Goal: Information Seeking & Learning: Learn about a topic

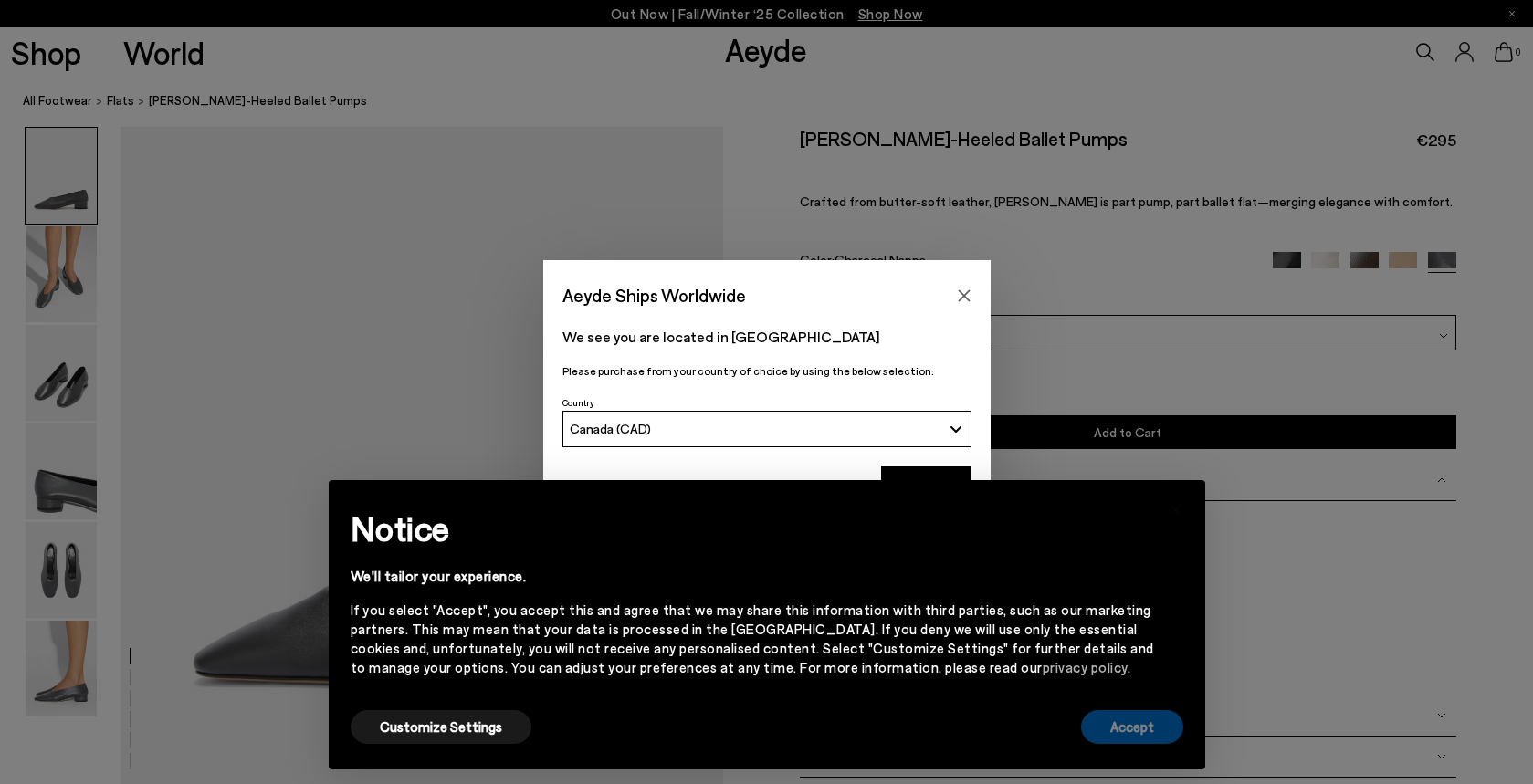
click at [1123, 733] on button "Accept" at bounding box center [1132, 727] width 102 height 34
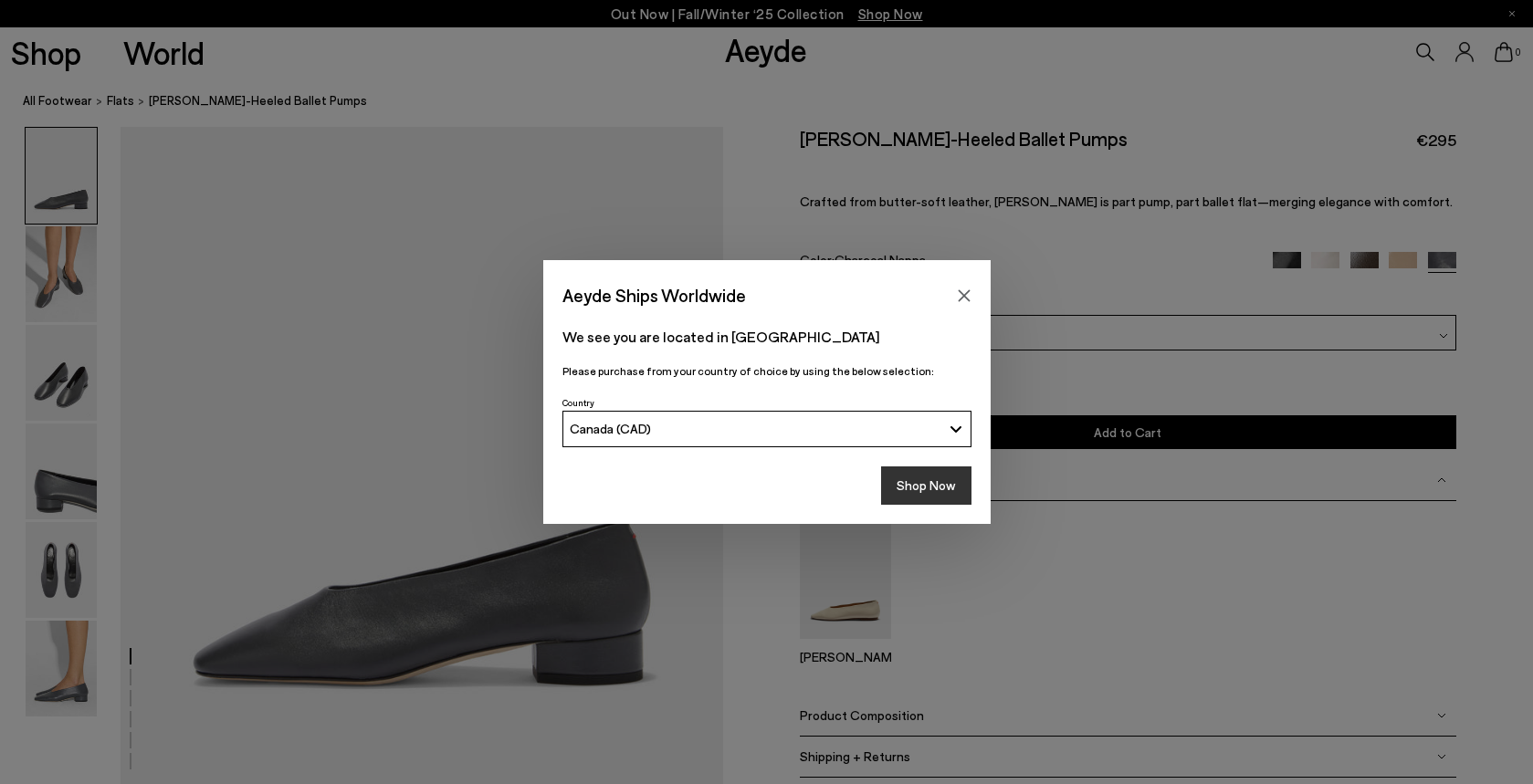
click at [928, 483] on button "Shop Now" at bounding box center [927, 486] width 91 height 38
click at [969, 292] on icon "Close" at bounding box center [965, 296] width 15 height 15
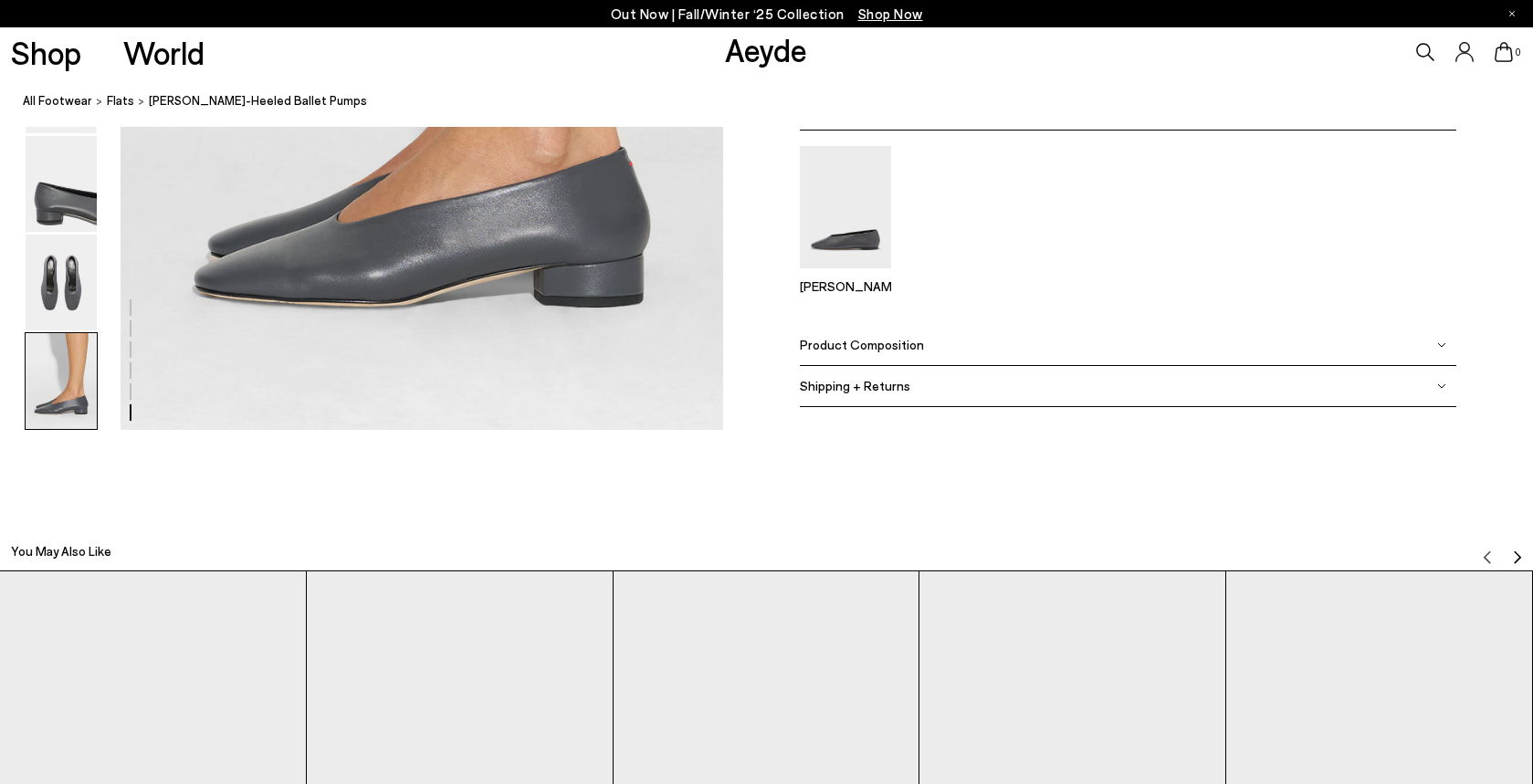
scroll to position [4387, 0]
click at [954, 341] on div "Product Composition" at bounding box center [1129, 342] width 657 height 41
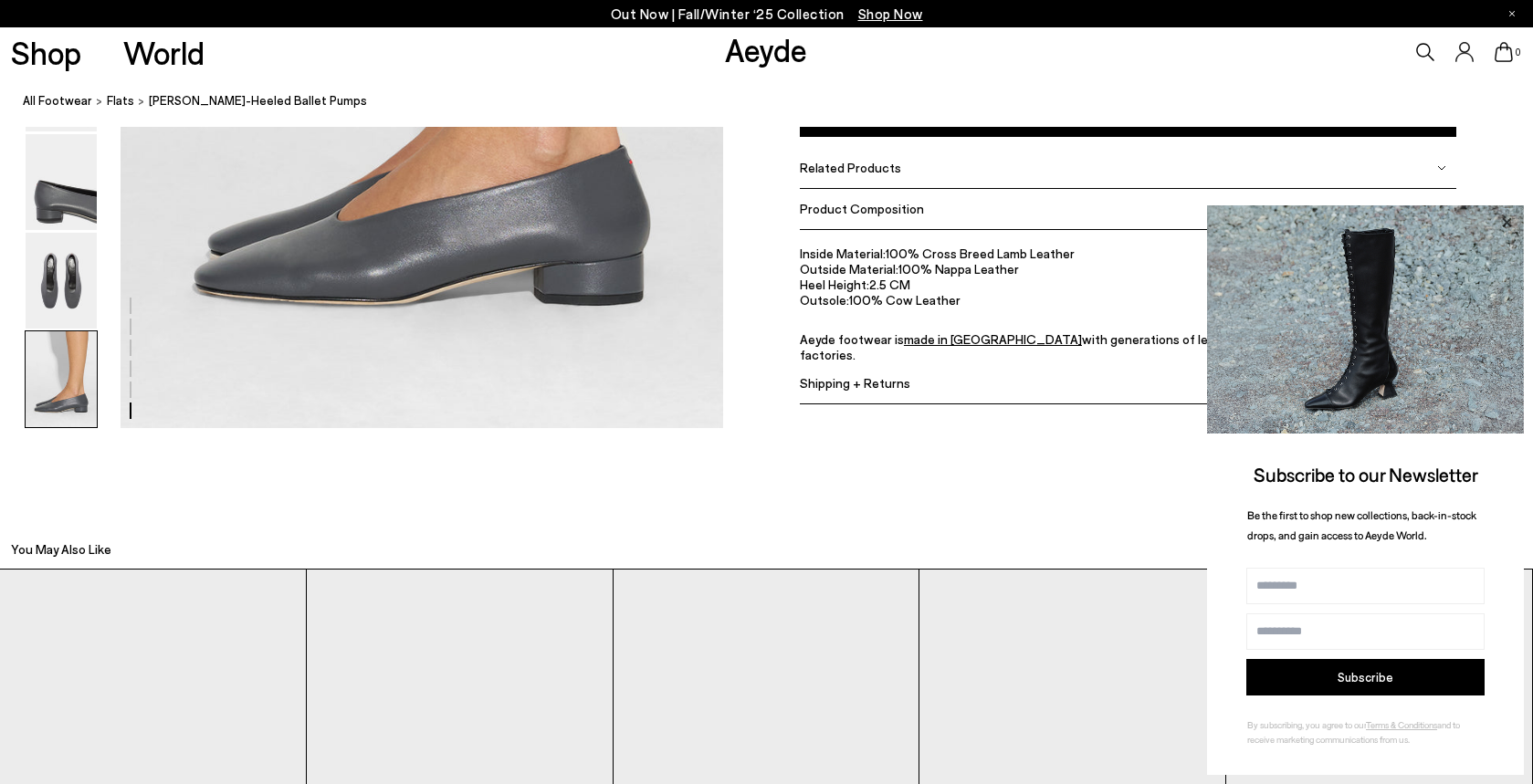
click at [1512, 218] on icon at bounding box center [1506, 222] width 23 height 23
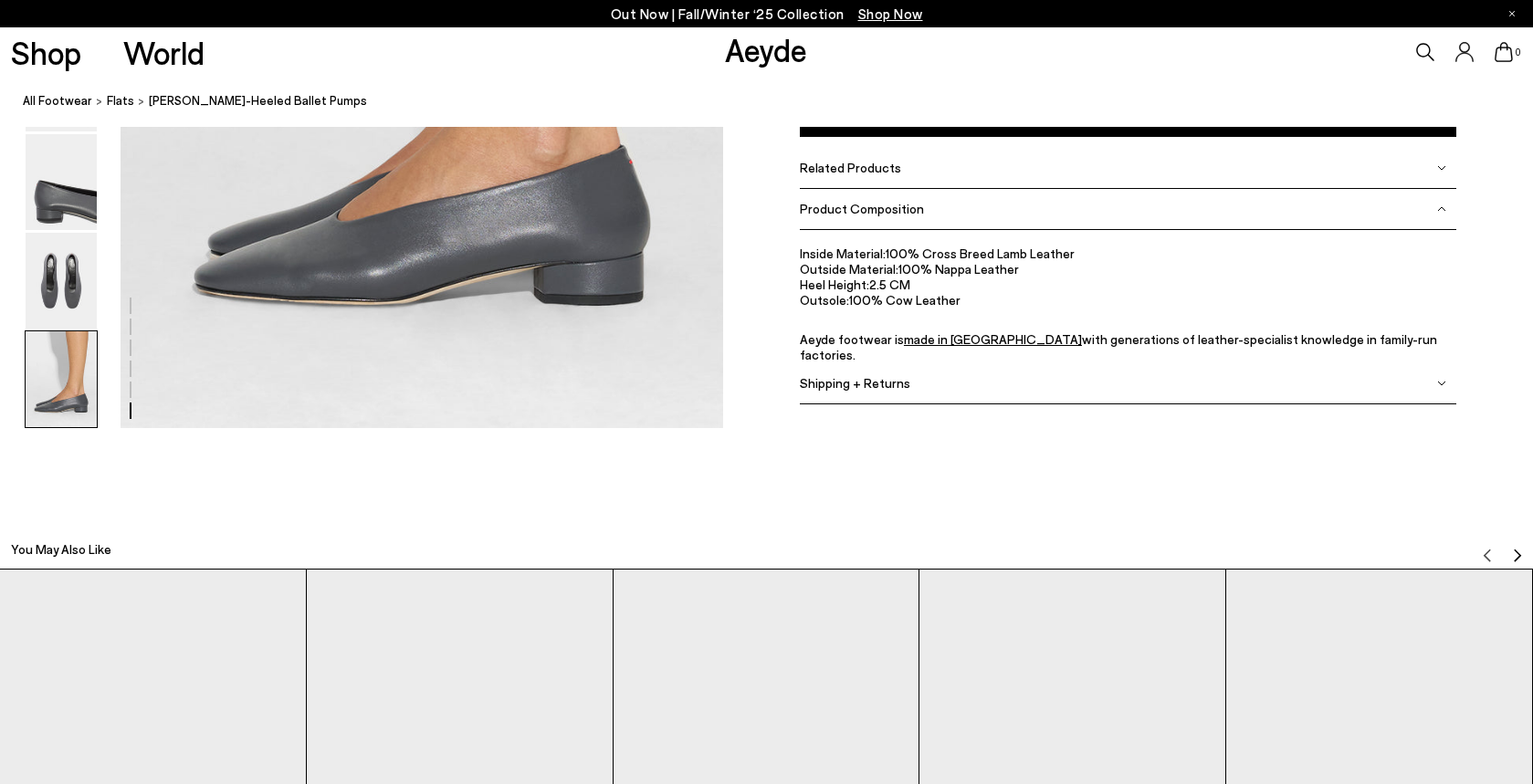
click at [937, 339] on link "made in [GEOGRAPHIC_DATA]" at bounding box center [993, 339] width 178 height 16
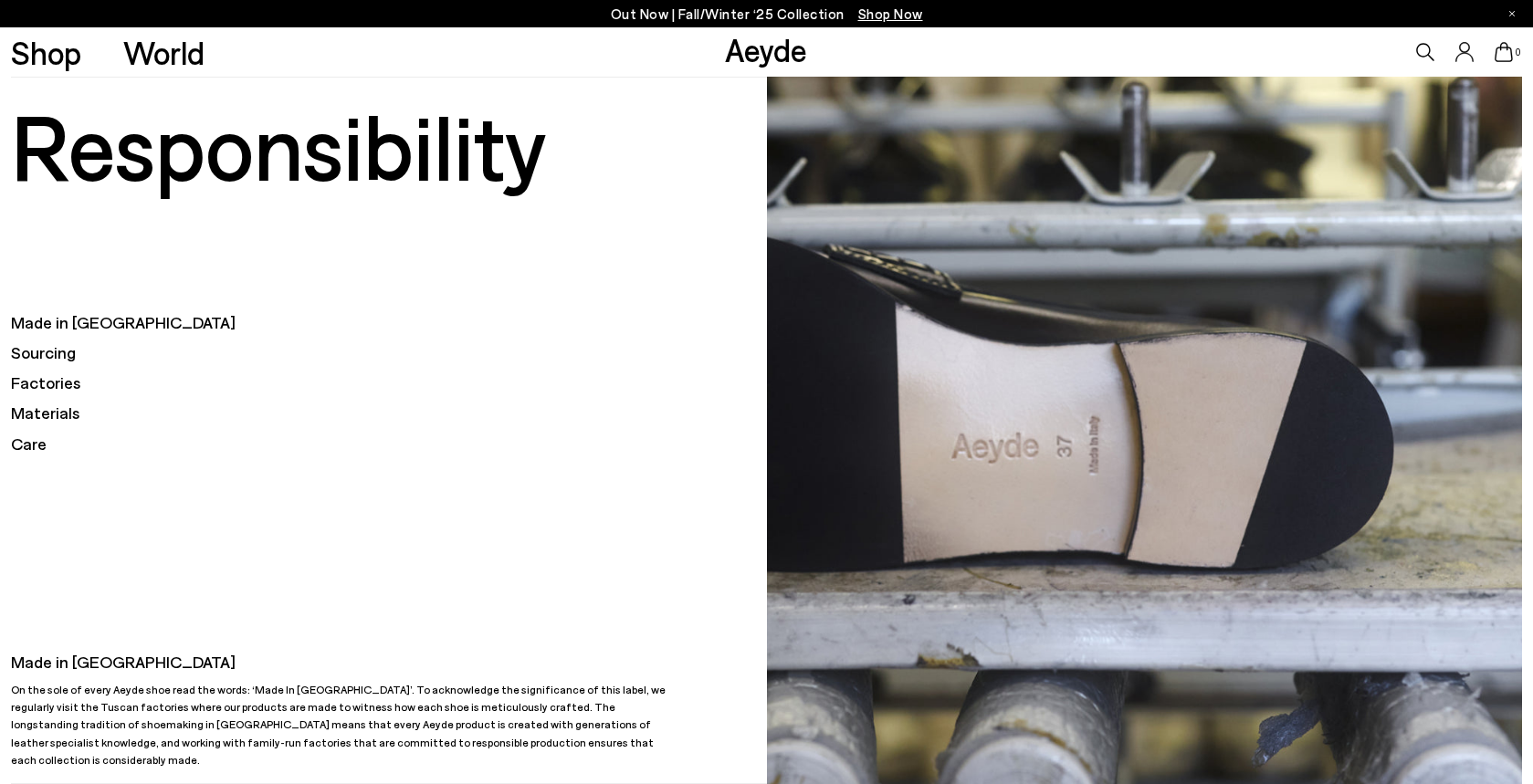
click at [64, 380] on h5 "Factories" at bounding box center [389, 383] width 756 height 22
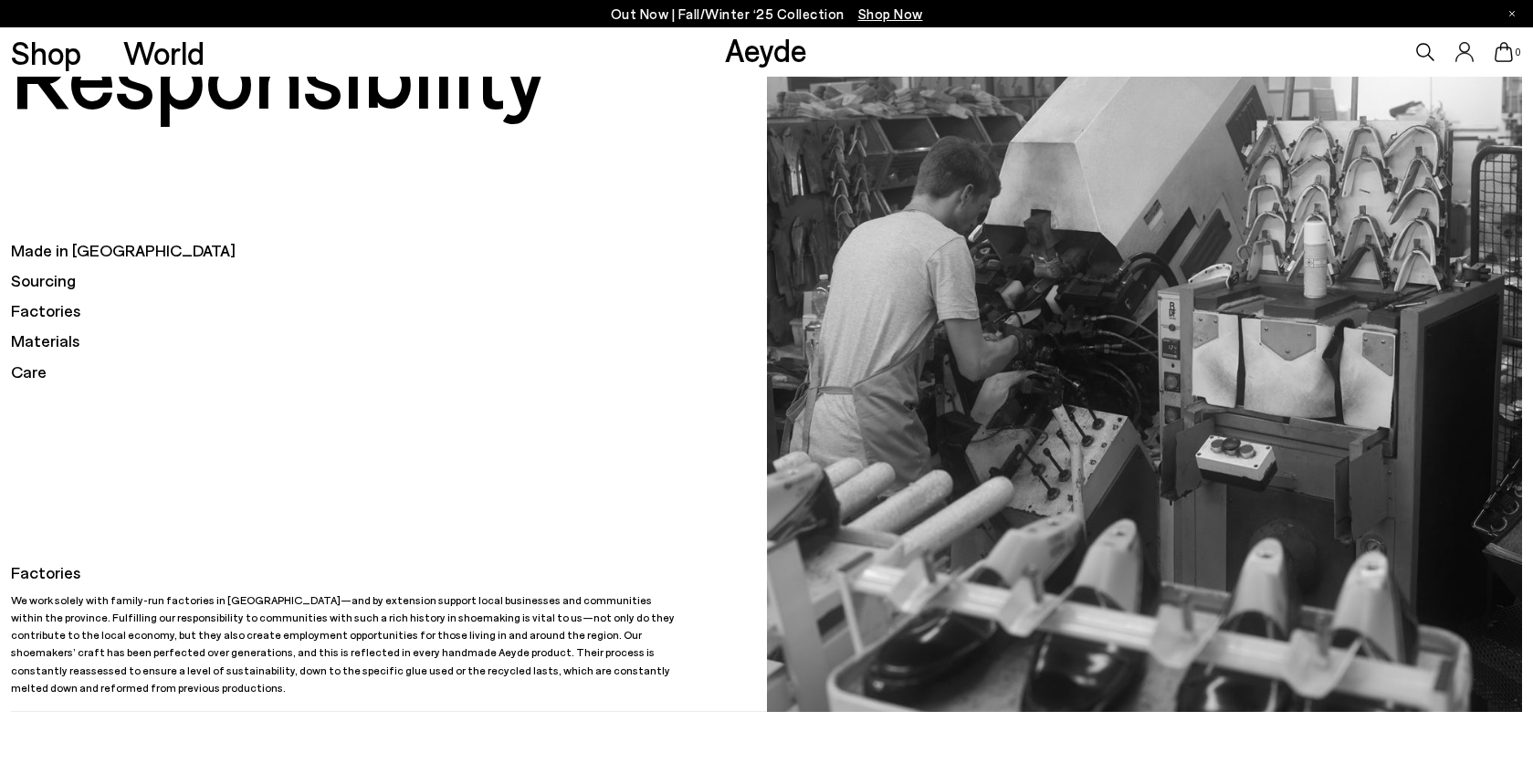
scroll to position [77, 0]
